Goal: Task Accomplishment & Management: Manage account settings

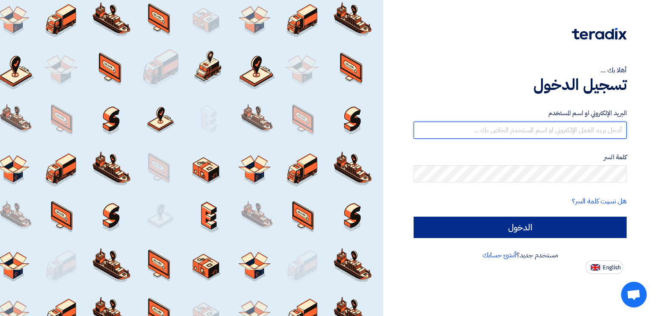
type input "[EMAIL_ADDRESS][DOMAIN_NAME]"
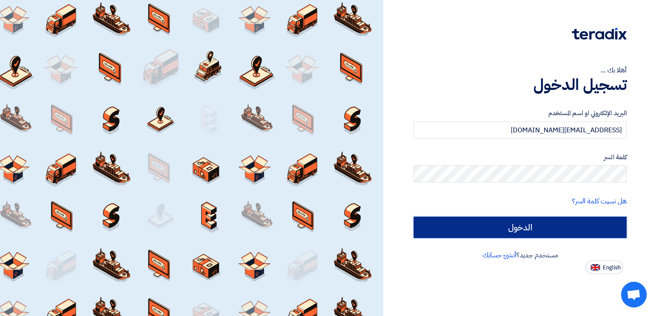
click at [503, 221] on input "الدخول" at bounding box center [520, 226] width 213 height 21
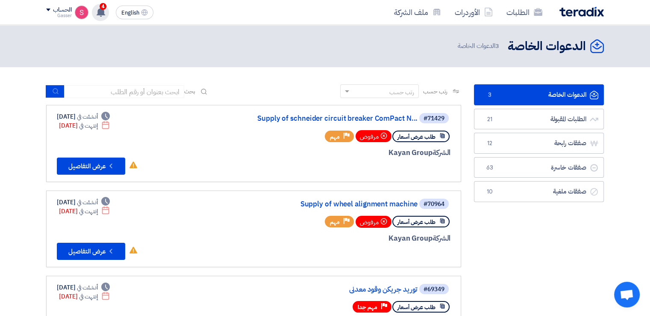
click at [104, 11] on use at bounding box center [101, 11] width 9 height 9
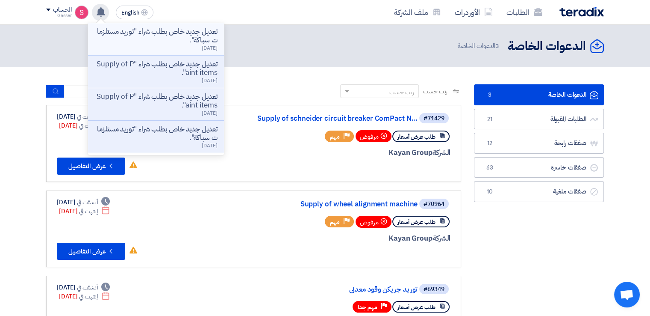
click at [193, 40] on p "تعديل جديد خاص بطلب شراء "توريد مستلزمات سباكة"." at bounding box center [156, 35] width 122 height 17
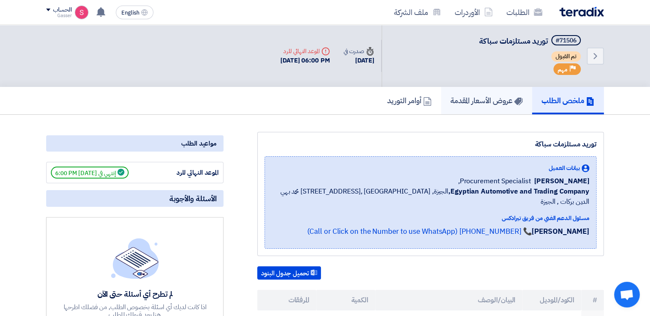
click at [480, 97] on h5 "عروض الأسعار المقدمة" at bounding box center [487, 100] width 72 height 10
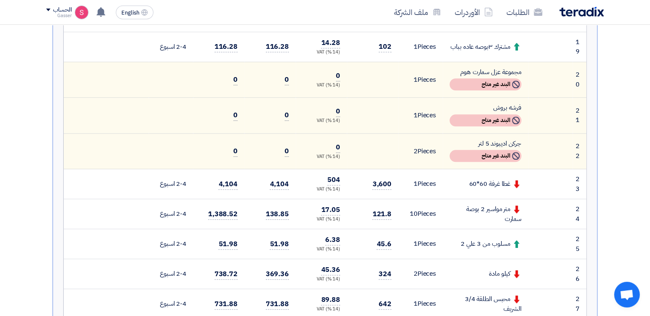
scroll to position [534, 0]
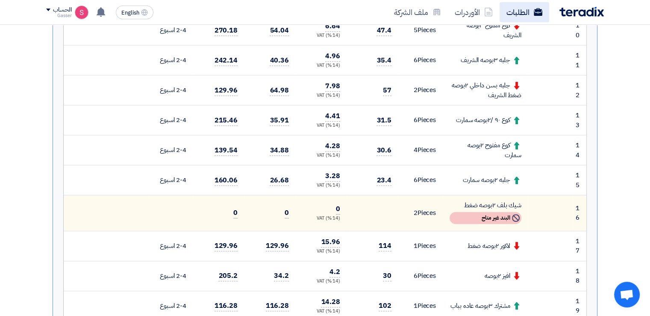
click at [518, 13] on link "الطلبات" at bounding box center [525, 12] width 50 height 20
